Goal: Navigation & Orientation: Understand site structure

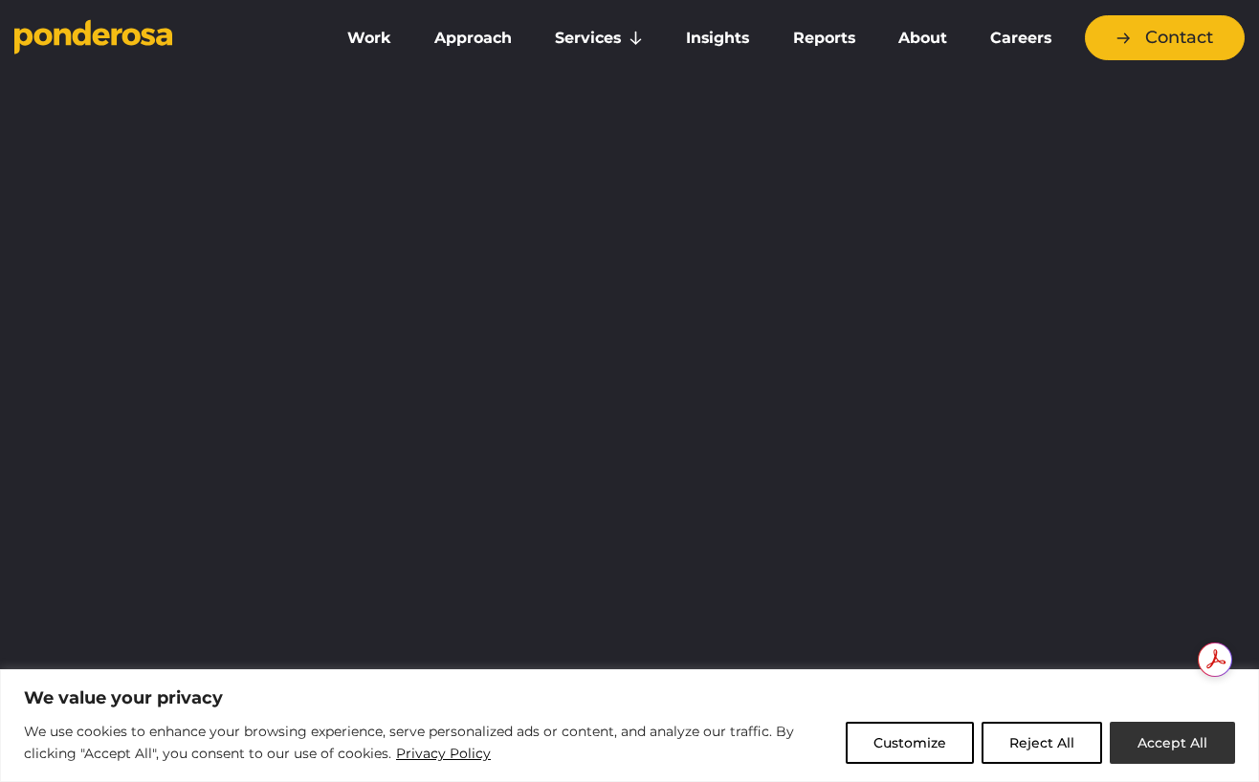
click at [1162, 745] on button "Accept All" at bounding box center [1172, 743] width 125 height 42
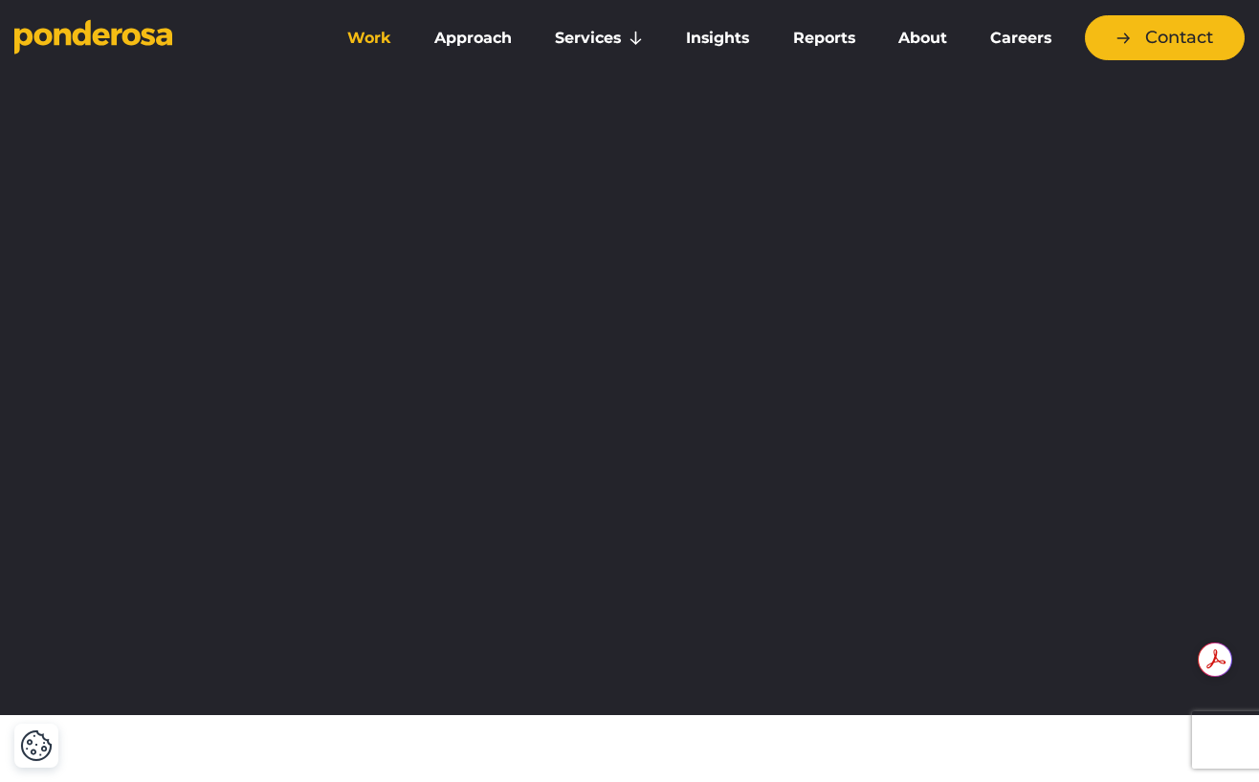
click at [378, 38] on link "Work" at bounding box center [368, 38] width 79 height 40
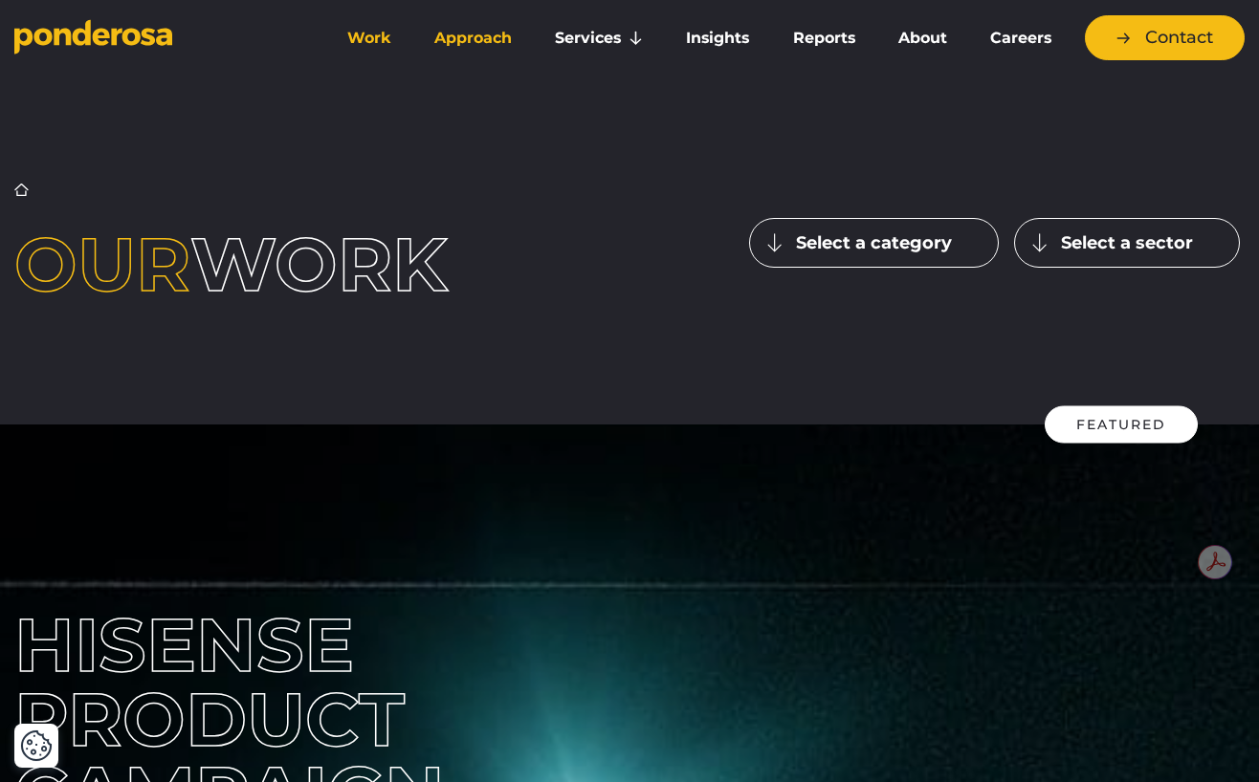
click at [490, 36] on link "Approach" at bounding box center [472, 38] width 113 height 40
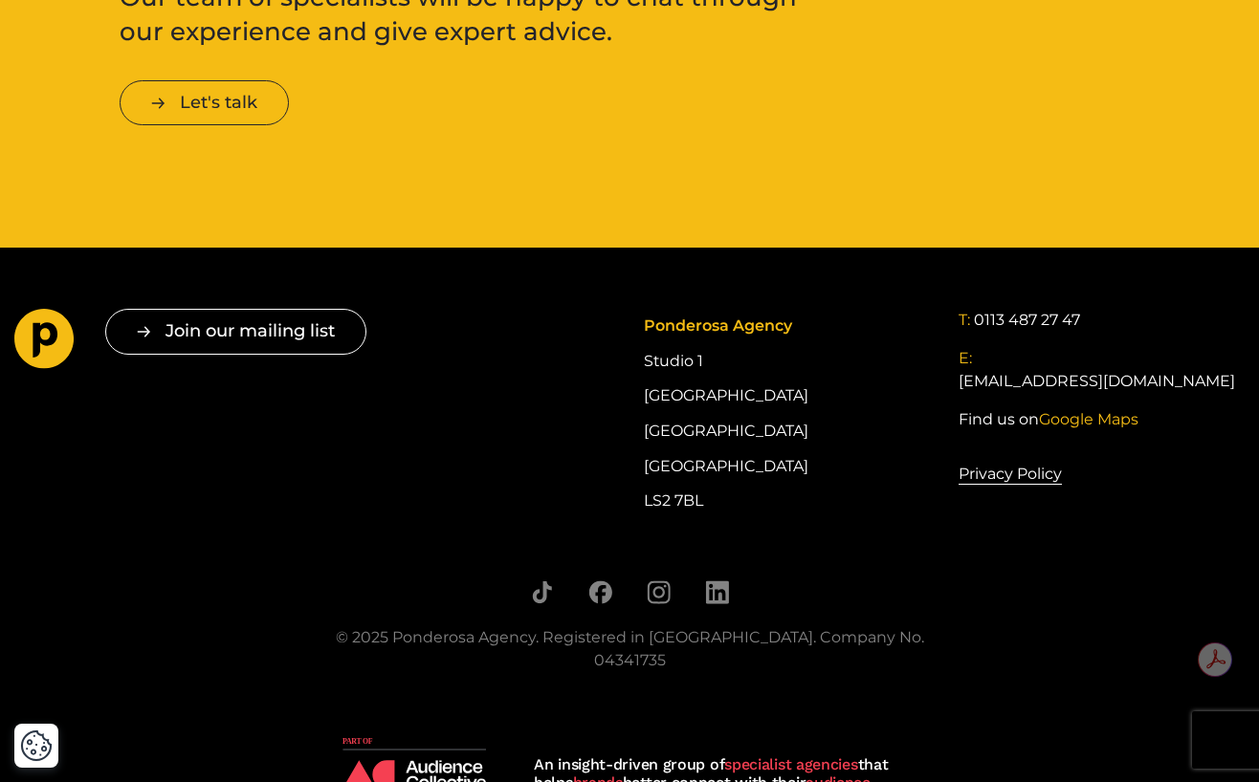
scroll to position [3237, 0]
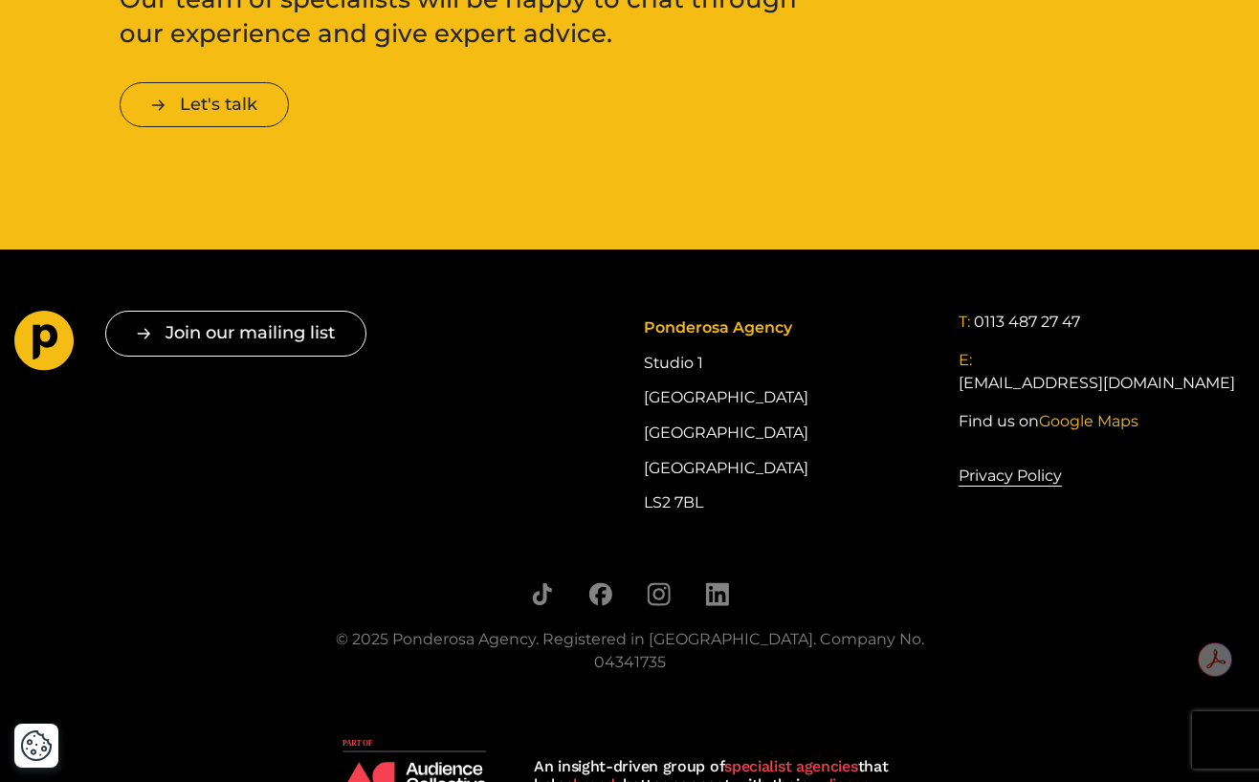
drag, startPoint x: 726, startPoint y: 503, endPoint x: 637, endPoint y: 497, distance: 89.1
click at [637, 497] on div "Join our mailing list " * " indicates required fields Email * Consent * I give …" at bounding box center [629, 415] width 1259 height 209
copy div "LS2 7BL"
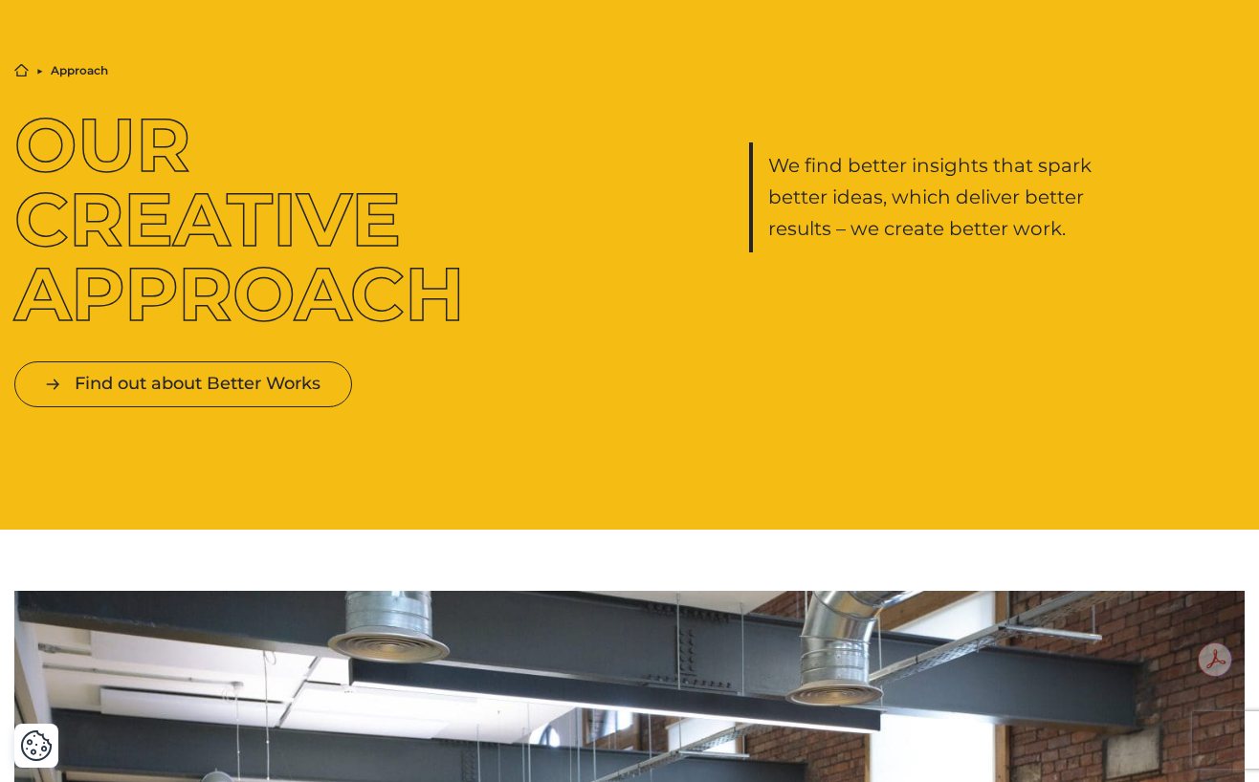
scroll to position [0, 0]
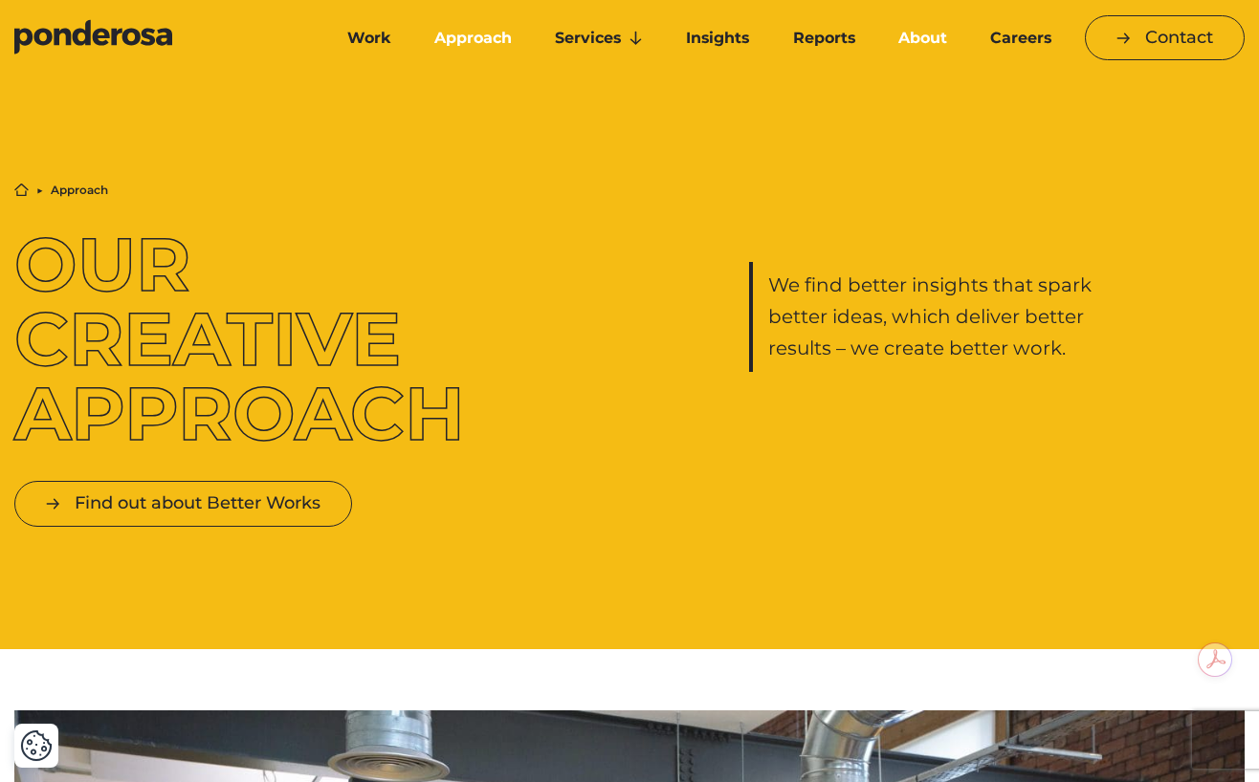
click at [921, 39] on link "About" at bounding box center [922, 38] width 84 height 40
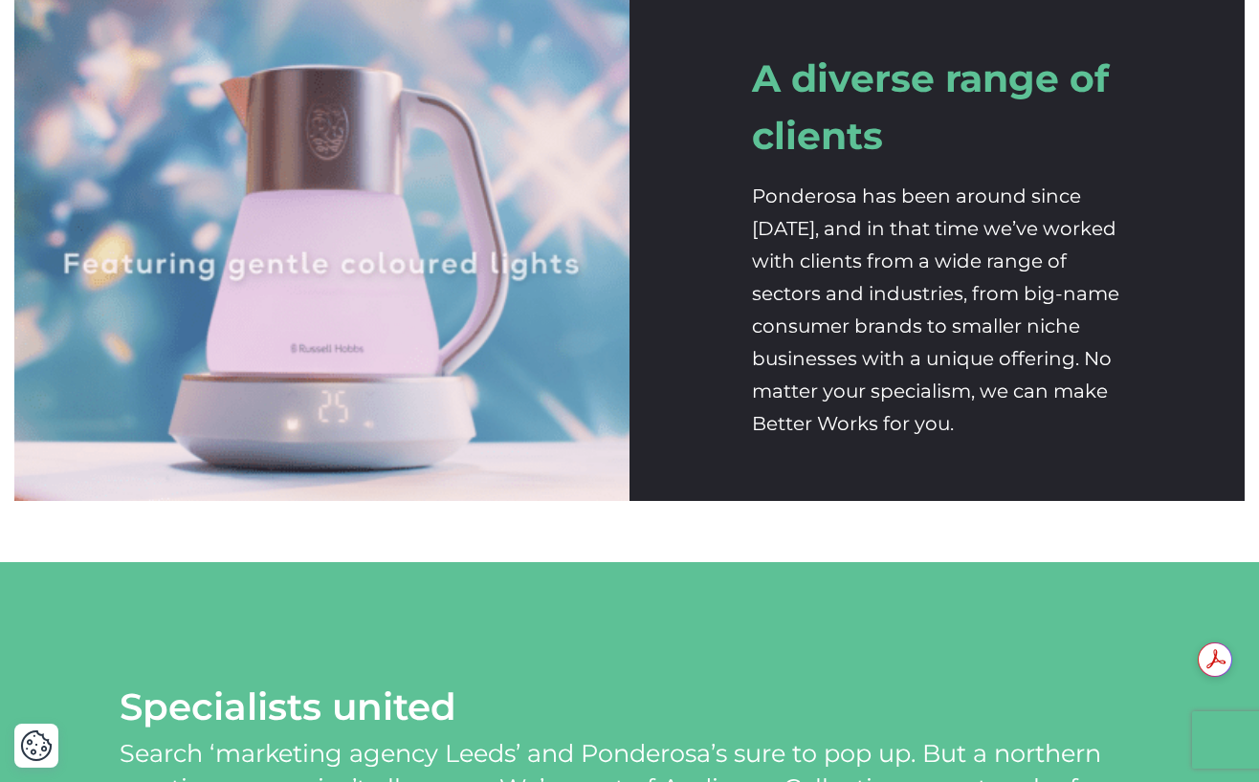
scroll to position [3643, 0]
